Goal: Task Accomplishment & Management: Use online tool/utility

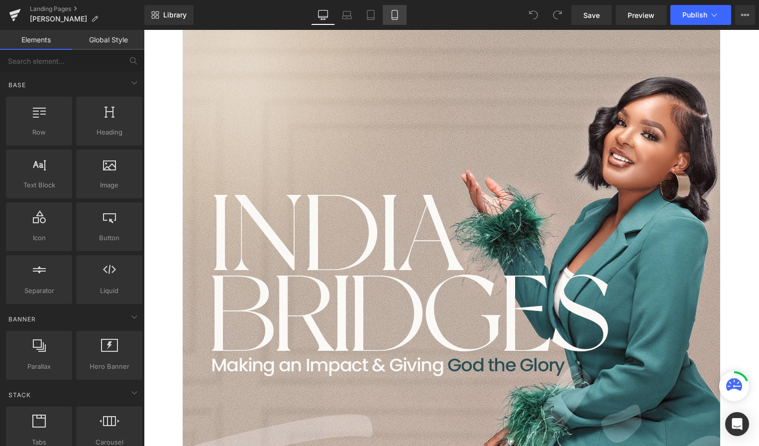
click at [396, 15] on icon at bounding box center [395, 15] width 10 height 10
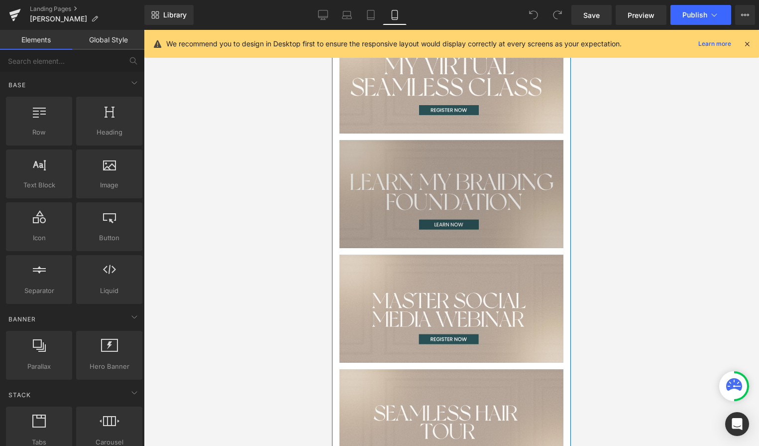
scroll to position [420, 0]
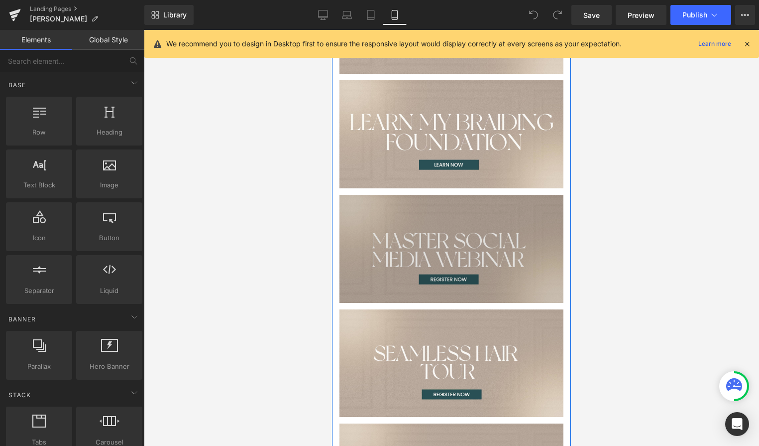
click at [403, 258] on img at bounding box center [452, 249] width 224 height 108
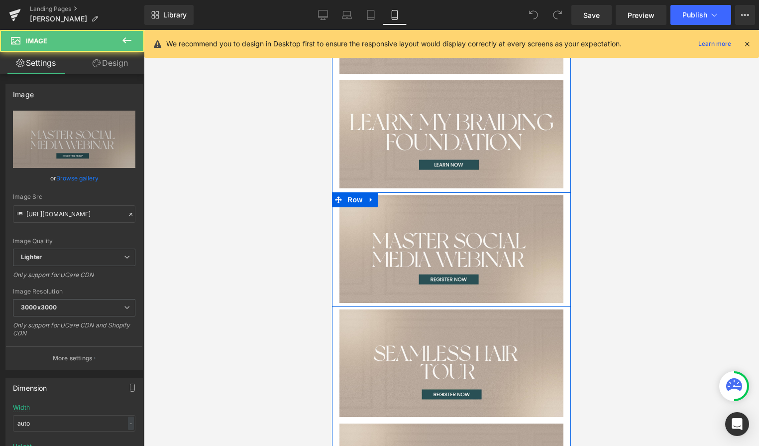
click at [373, 197] on icon at bounding box center [371, 199] width 7 height 7
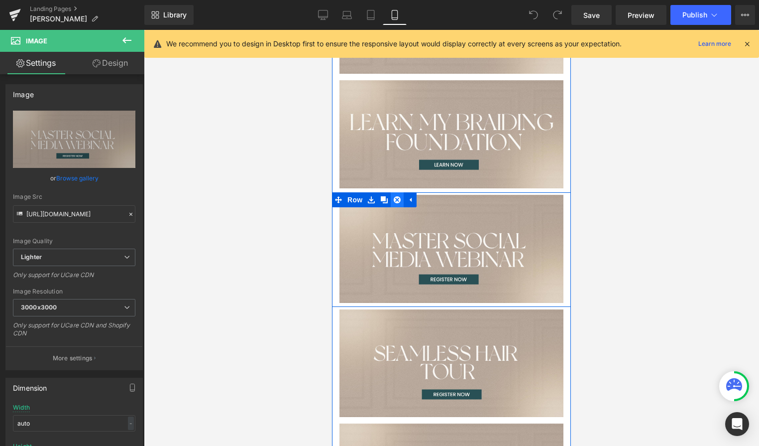
click at [394, 199] on icon at bounding box center [397, 199] width 7 height 7
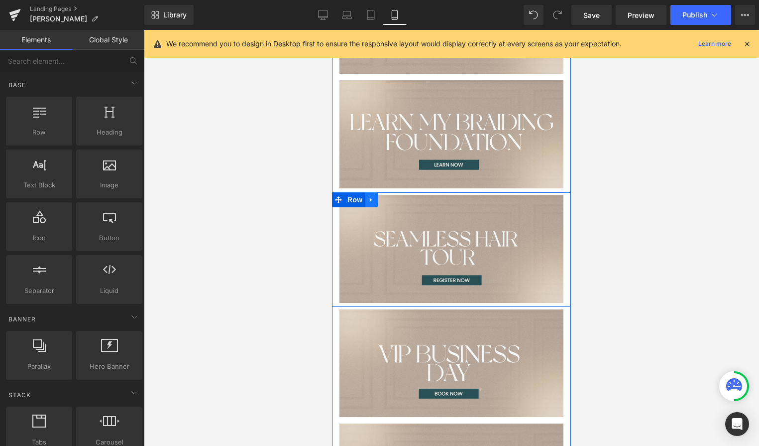
click at [372, 199] on icon at bounding box center [371, 200] width 2 height 4
click at [397, 199] on icon at bounding box center [397, 199] width 7 height 7
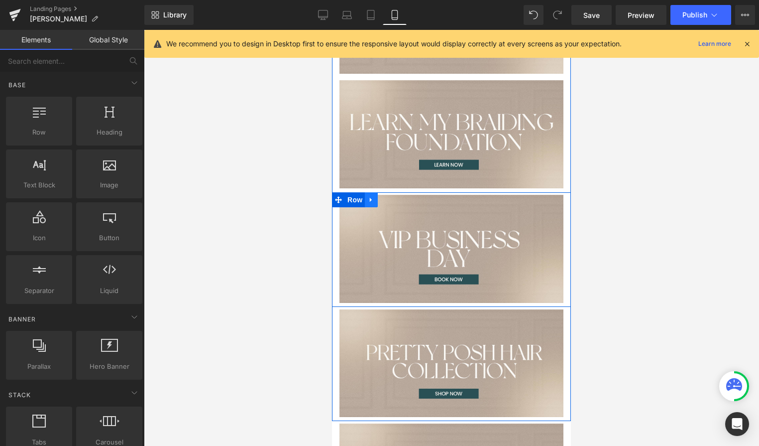
click at [371, 199] on icon at bounding box center [371, 200] width 2 height 4
click at [395, 201] on icon at bounding box center [397, 199] width 7 height 7
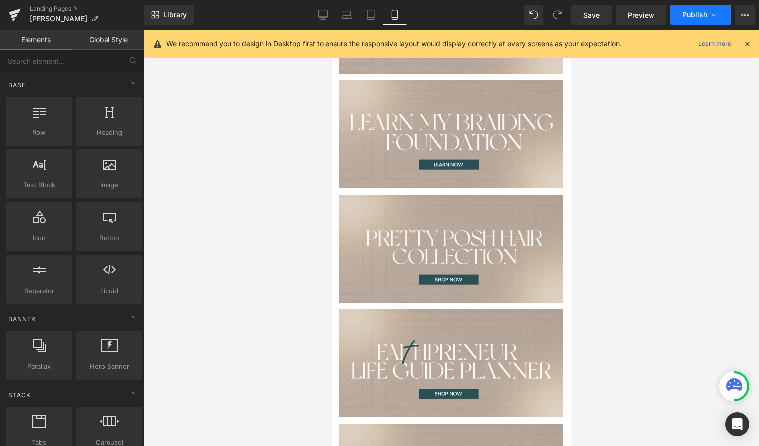
click at [702, 17] on span "Publish" at bounding box center [695, 15] width 25 height 8
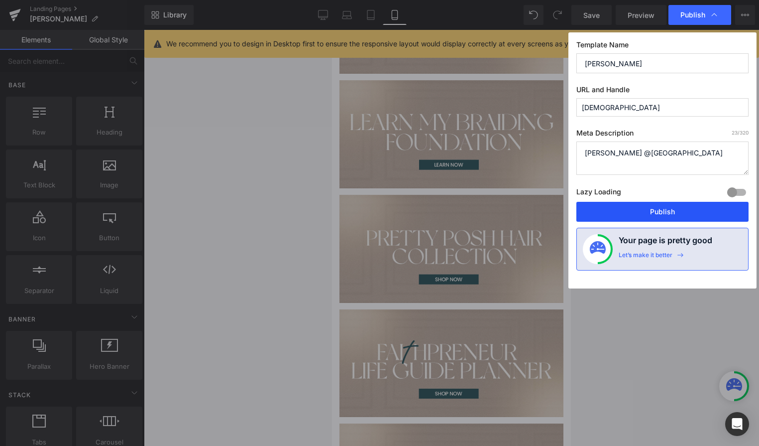
click at [629, 218] on button "Publish" at bounding box center [663, 212] width 172 height 20
